Goal: Complete application form

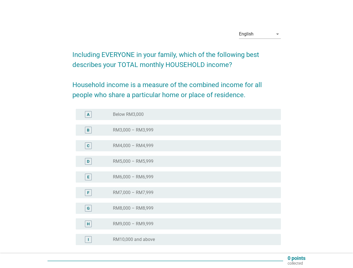
click at [176, 144] on div "radio_button_unchecked RM4,000 – RM4,999" at bounding box center [192, 146] width 159 height 6
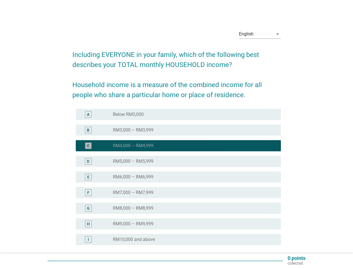
click at [260, 34] on div "English" at bounding box center [256, 34] width 34 height 9
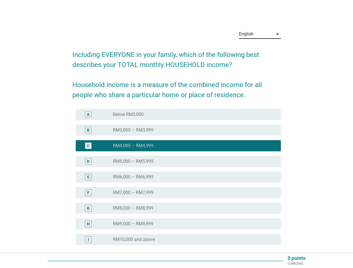
click at [176, 180] on div "E radio_button_unchecked RM6,000 – RM6,999" at bounding box center [178, 176] width 205 height 11
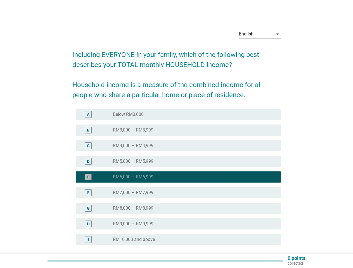
click at [176, 177] on div "radio_button_checked RM6,000 – RM6,999" at bounding box center [192, 177] width 159 height 6
click at [178, 114] on div "radio_button_unchecked Below RM3,000" at bounding box center [192, 115] width 159 height 6
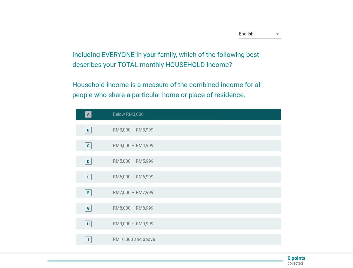
click at [128, 114] on label "Below RM3,000" at bounding box center [128, 115] width 31 height 6
click at [178, 130] on div "radio_button_unchecked RM3,000 – RM3,999" at bounding box center [192, 130] width 159 height 6
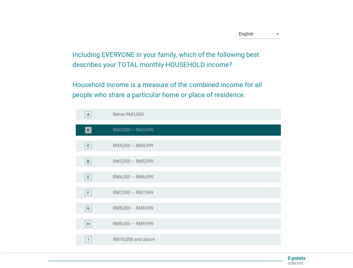
click at [133, 130] on label "RM3,000 – RM3,999" at bounding box center [133, 130] width 40 height 6
click at [178, 146] on div "radio_button_unchecked RM4,000 – RM4,999" at bounding box center [192, 146] width 159 height 6
click at [133, 146] on label "RM4,000 – RM4,999" at bounding box center [133, 146] width 40 height 6
